Goal: Task Accomplishment & Management: Use online tool/utility

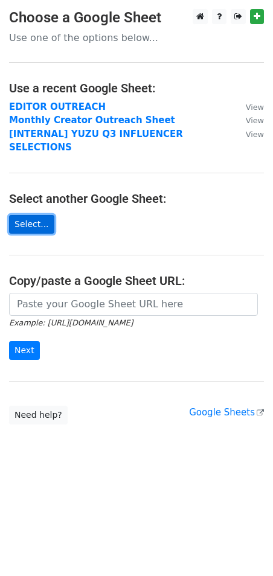
click at [34, 215] on link "Select..." at bounding box center [31, 224] width 45 height 19
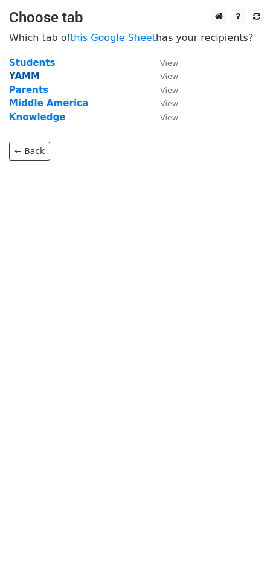
click at [28, 82] on strong "YAMM" at bounding box center [24, 76] width 31 height 11
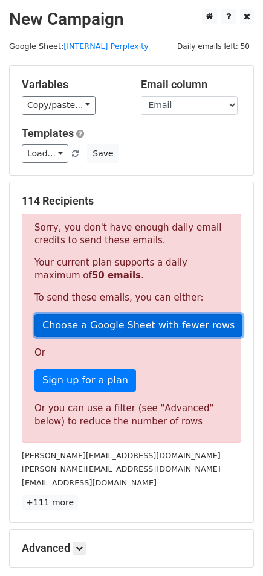
click at [147, 327] on link "Choose a Google Sheet with fewer rows" at bounding box center [138, 325] width 208 height 23
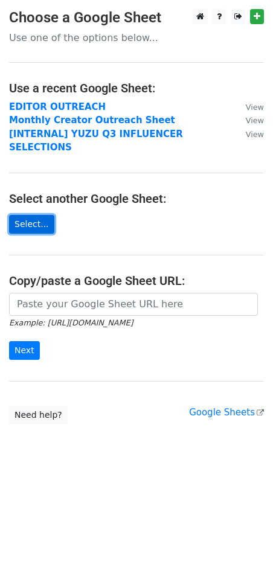
click at [33, 215] on link "Select..." at bounding box center [31, 224] width 45 height 19
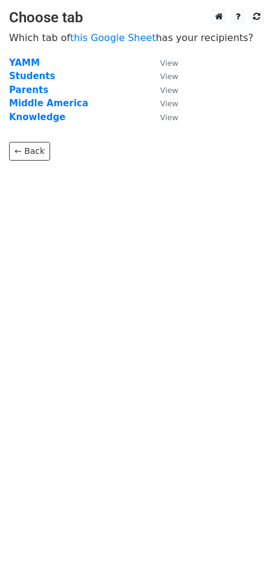
click at [38, 59] on td "YAMM" at bounding box center [78, 63] width 139 height 14
click at [31, 63] on strong "YAMM" at bounding box center [24, 62] width 31 height 11
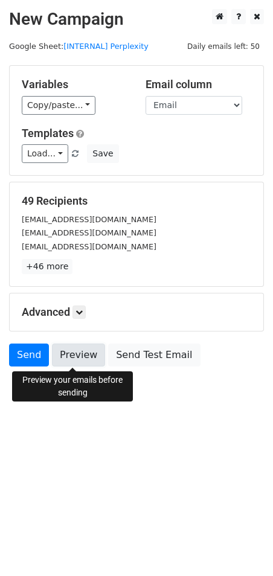
click at [83, 357] on link "Preview" at bounding box center [78, 355] width 53 height 23
click at [76, 364] on link "Preview" at bounding box center [78, 355] width 53 height 23
click at [66, 364] on link "Preview" at bounding box center [78, 355] width 53 height 23
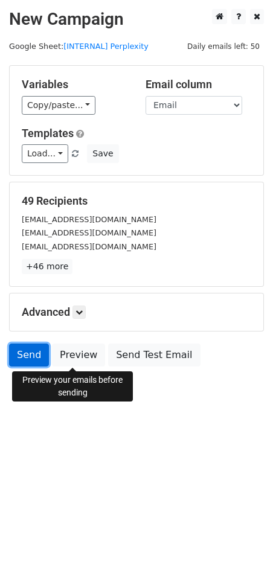
click at [22, 361] on link "Send" at bounding box center [29, 355] width 40 height 23
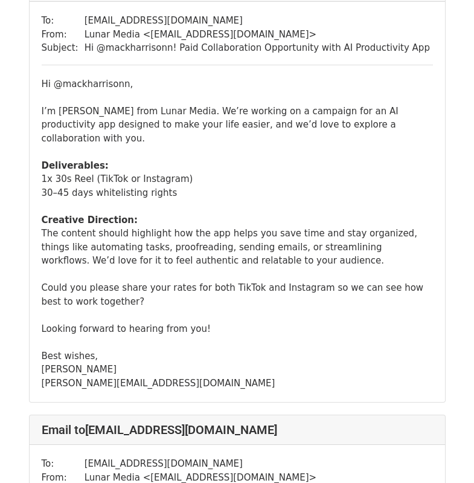
scroll to position [1631, 0]
